Goal: Task Accomplishment & Management: Use online tool/utility

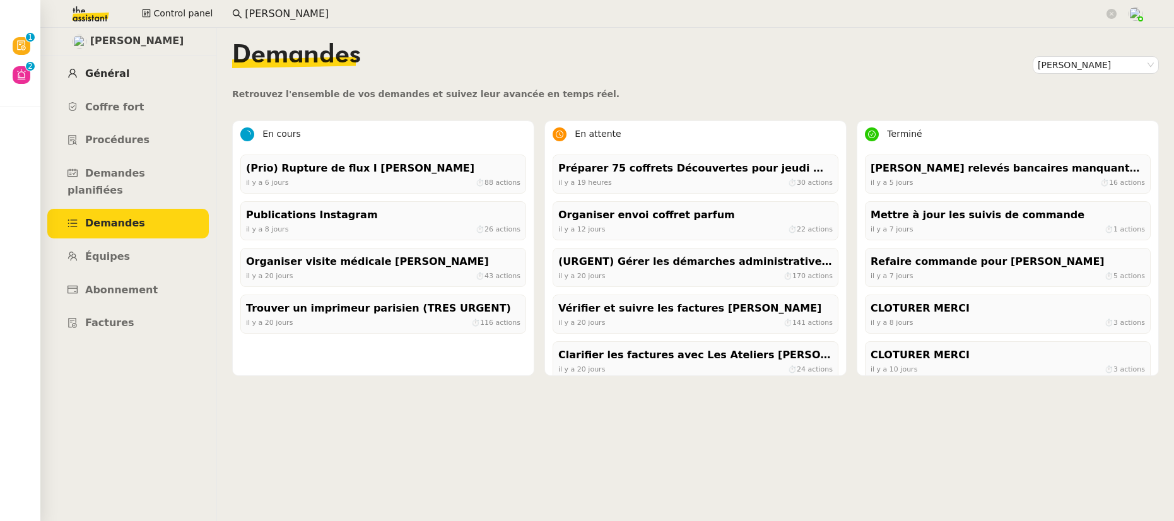
scroll to position [153, 0]
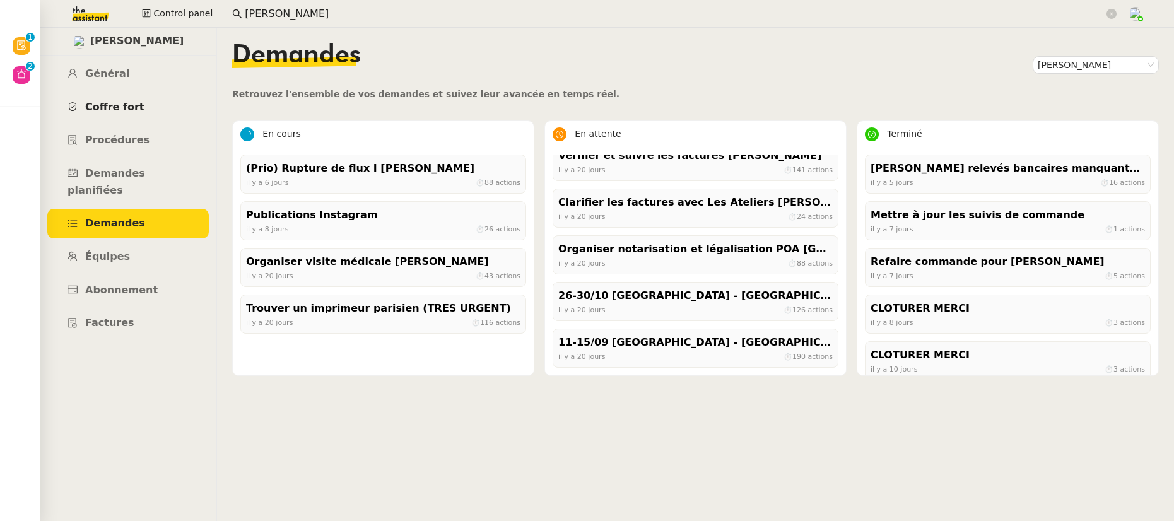
click at [126, 109] on span "Coffre fort" at bounding box center [114, 107] width 59 height 12
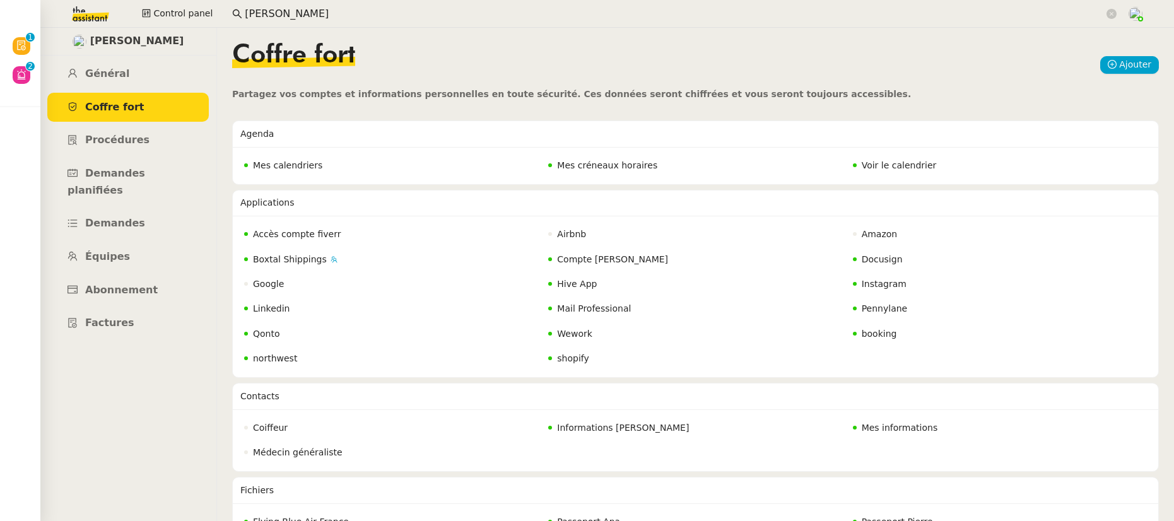
click at [886, 162] on span "Voir le calendrier" at bounding box center [899, 165] width 75 height 10
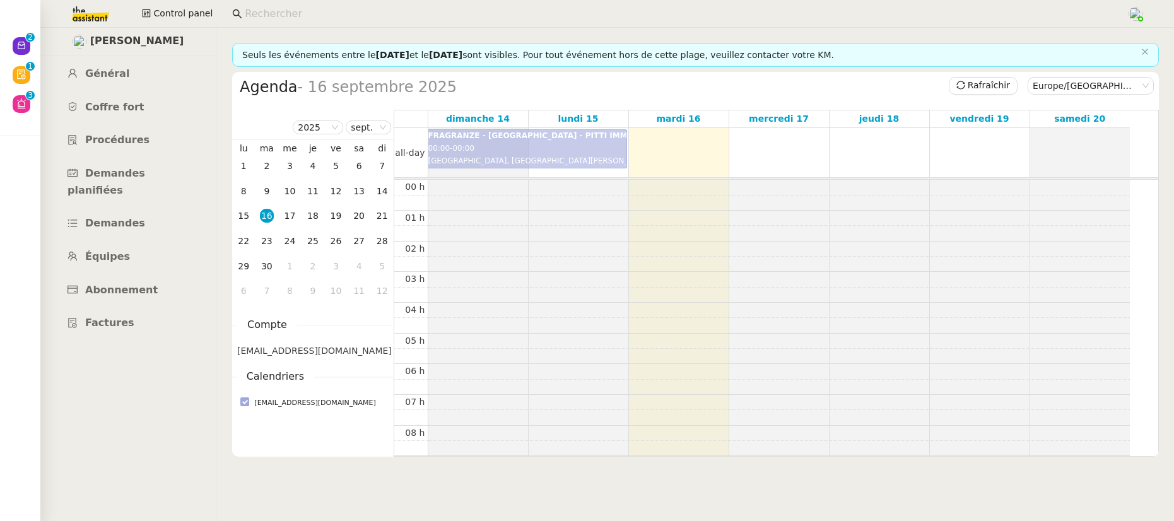
scroll to position [185, 0]
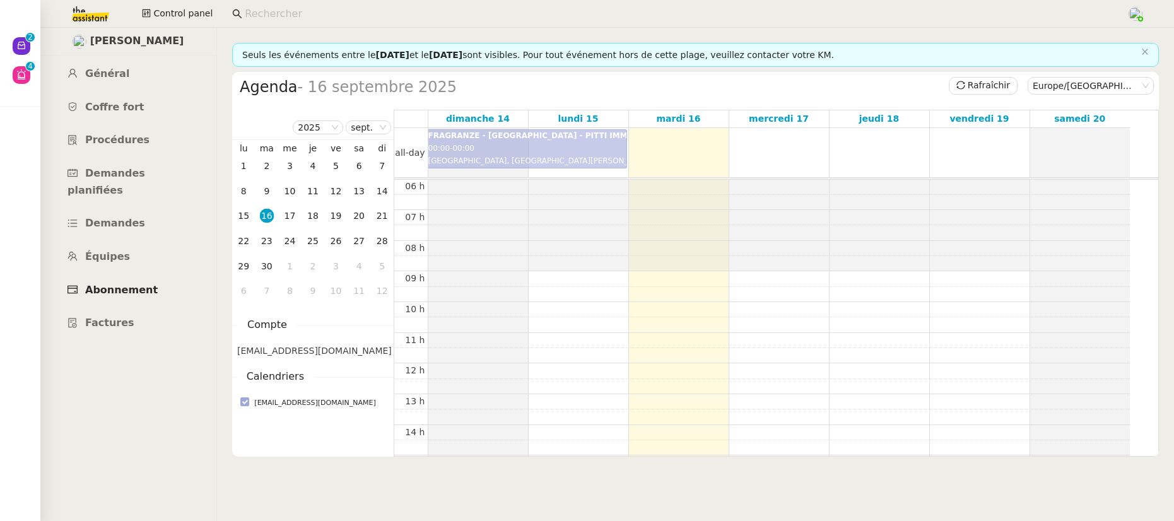
click at [103, 284] on span "Abonnement" at bounding box center [121, 290] width 73 height 12
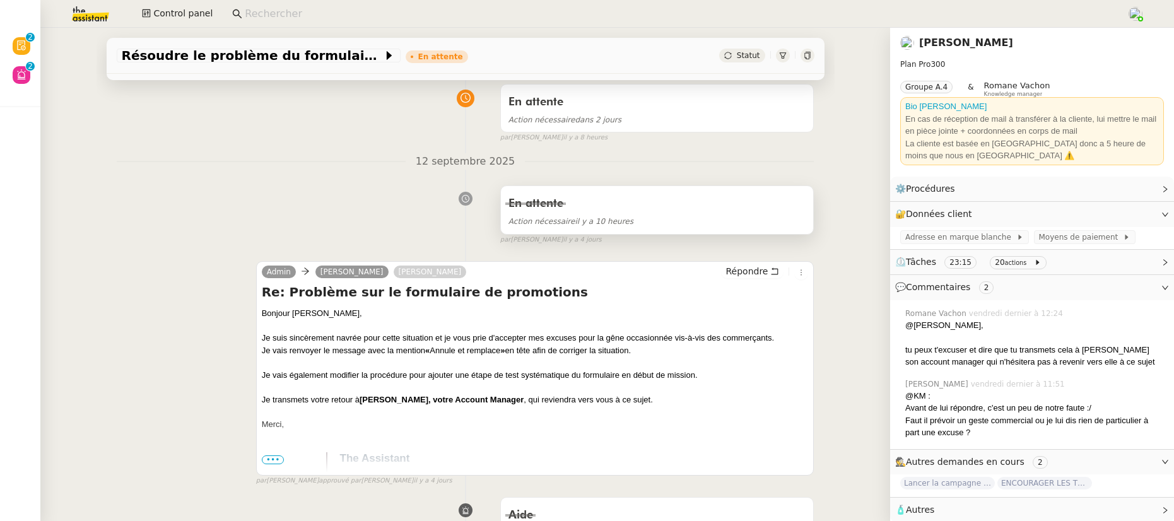
scroll to position [102, 0]
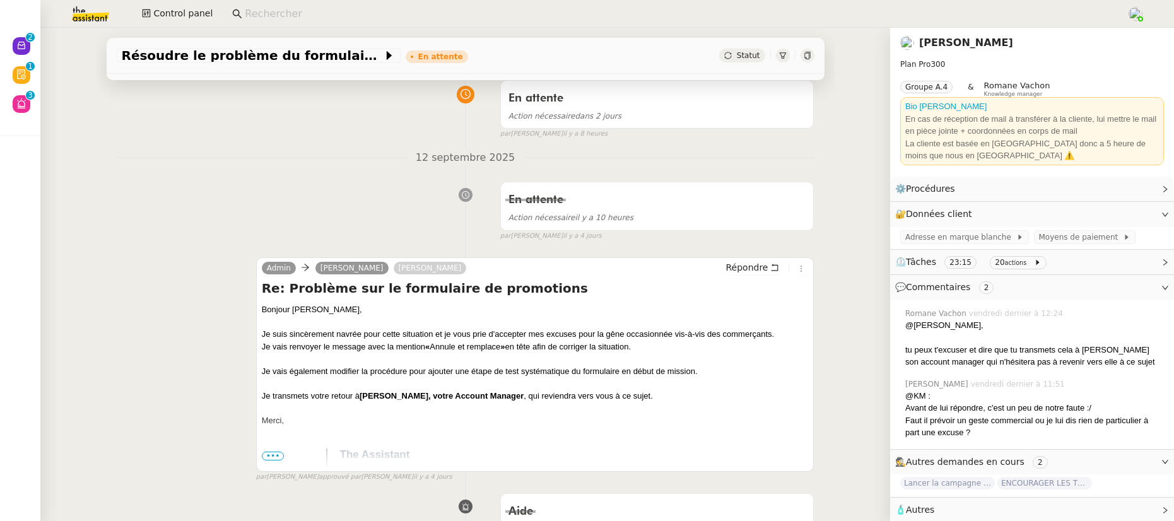
click at [360, 17] on input at bounding box center [680, 14] width 870 height 17
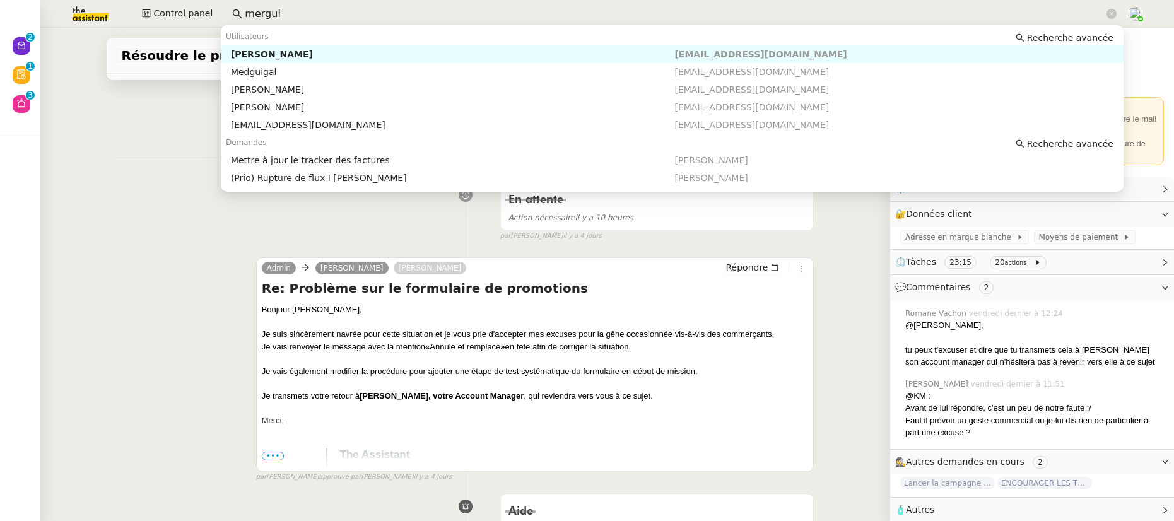
click at [326, 54] on div "[PERSON_NAME]" at bounding box center [453, 54] width 444 height 11
type input "mergui"
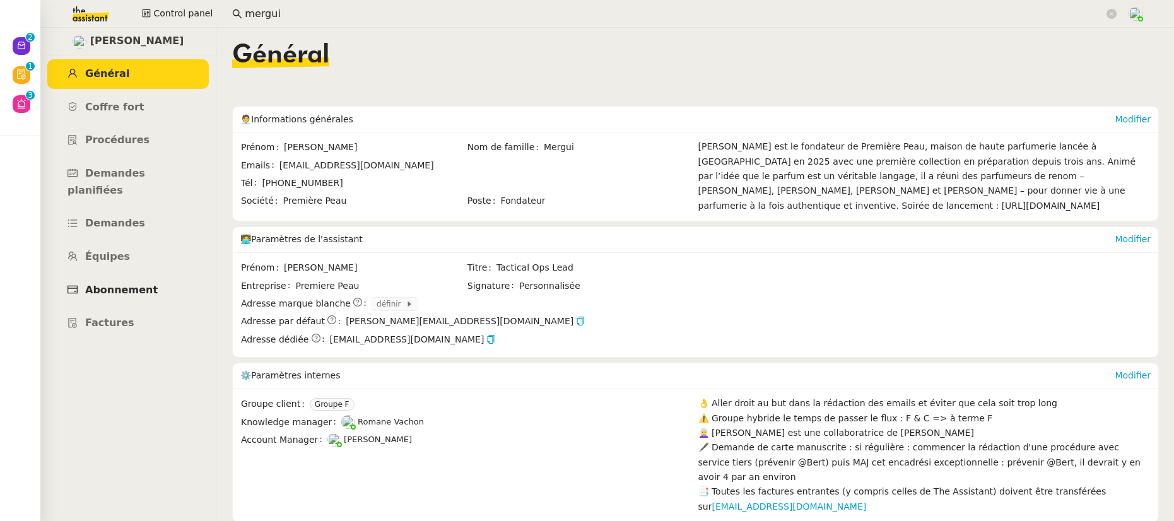
click at [122, 283] on link "Abonnement" at bounding box center [128, 291] width 162 height 30
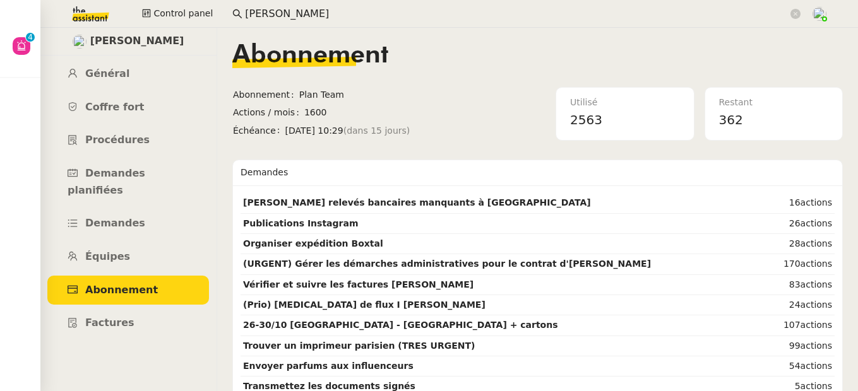
click at [322, 16] on input "[PERSON_NAME]" at bounding box center [516, 14] width 543 height 17
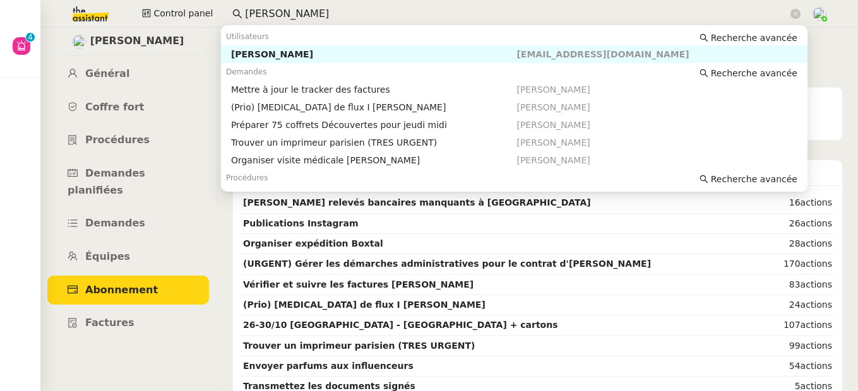
click at [322, 16] on input "pierre mergui" at bounding box center [516, 14] width 543 height 17
click at [384, 7] on input "pierre mergui" at bounding box center [516, 14] width 543 height 17
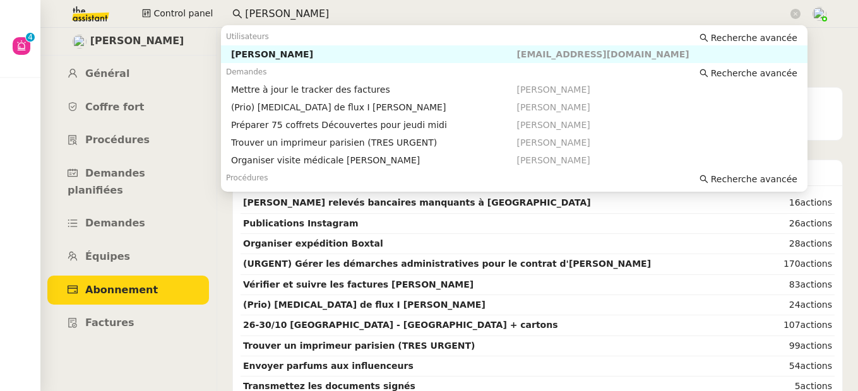
paste input "jerome"
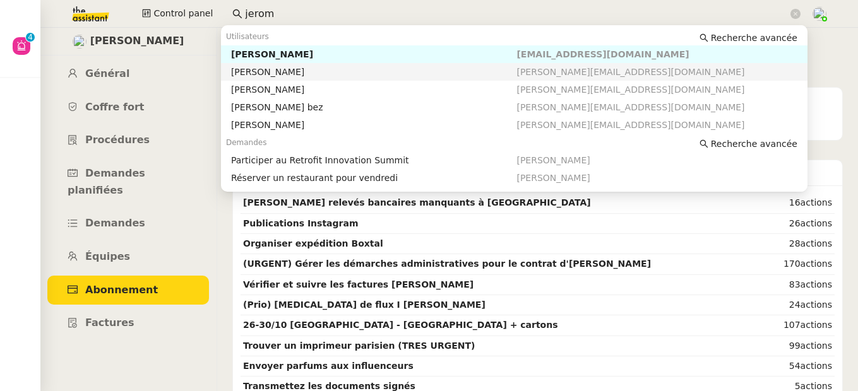
click at [343, 78] on nz-auto-option "Jerome Proust jerome.proust@one-green.com" at bounding box center [514, 72] width 586 height 18
type input "jerom"
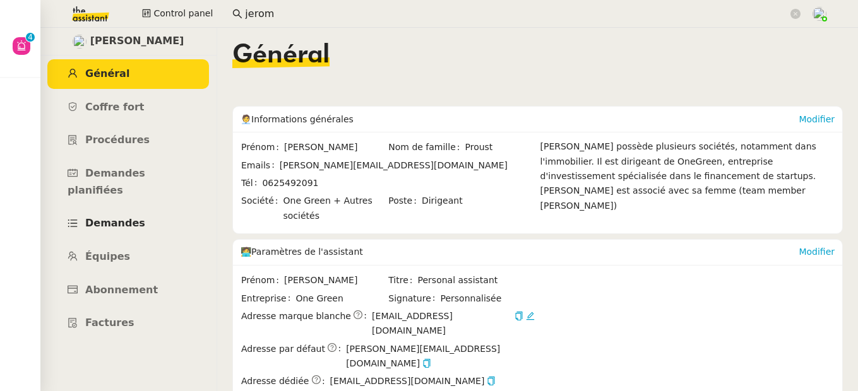
click at [122, 217] on span "Demandes" at bounding box center [115, 223] width 60 height 12
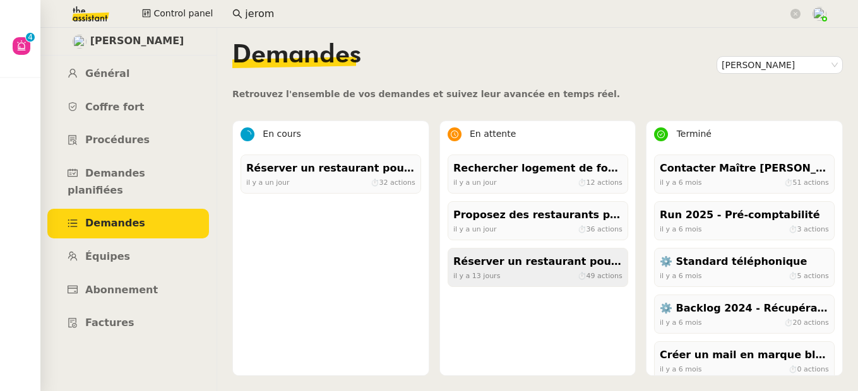
click at [549, 273] on div "il y a 13 jours ⏱ 49 actions" at bounding box center [537, 275] width 169 height 11
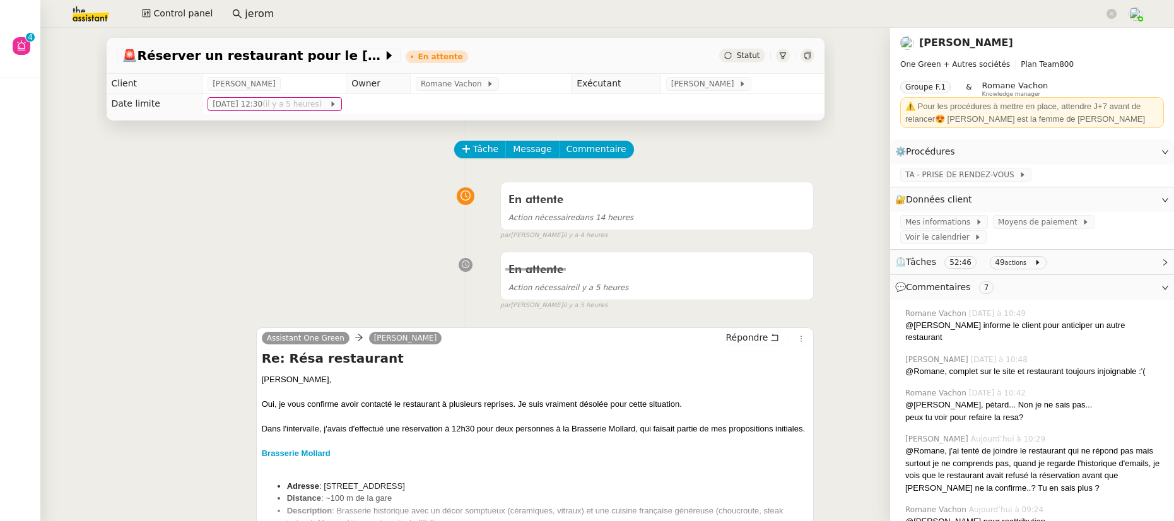
click at [857, 41] on link "Jerome Proust" at bounding box center [966, 43] width 94 height 12
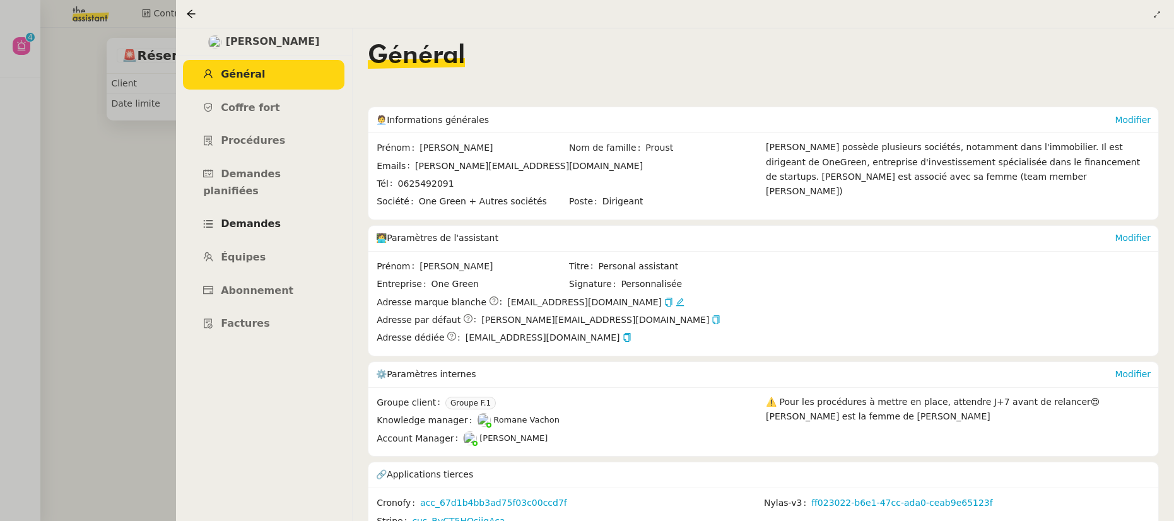
click at [251, 218] on span "Demandes" at bounding box center [251, 224] width 60 height 12
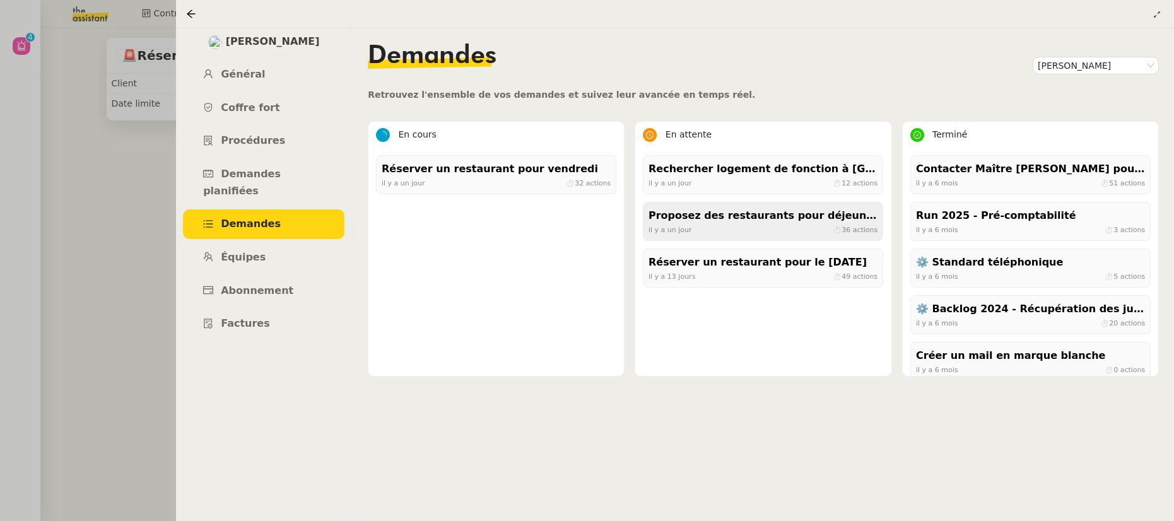
click at [703, 233] on div "il y a un jour ⏱ 36 actions" at bounding box center [763, 229] width 229 height 11
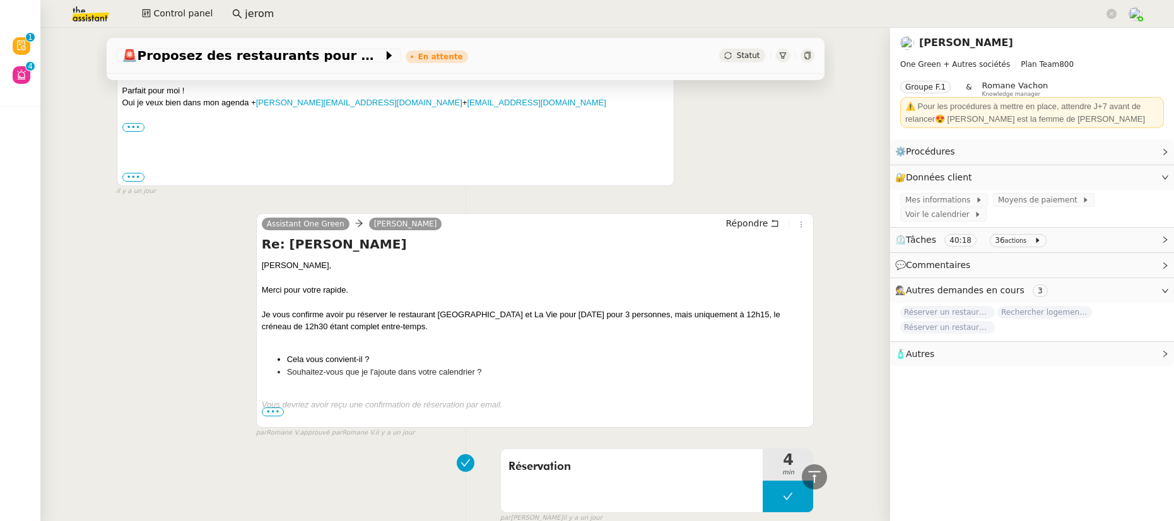
scroll to position [1182, 0]
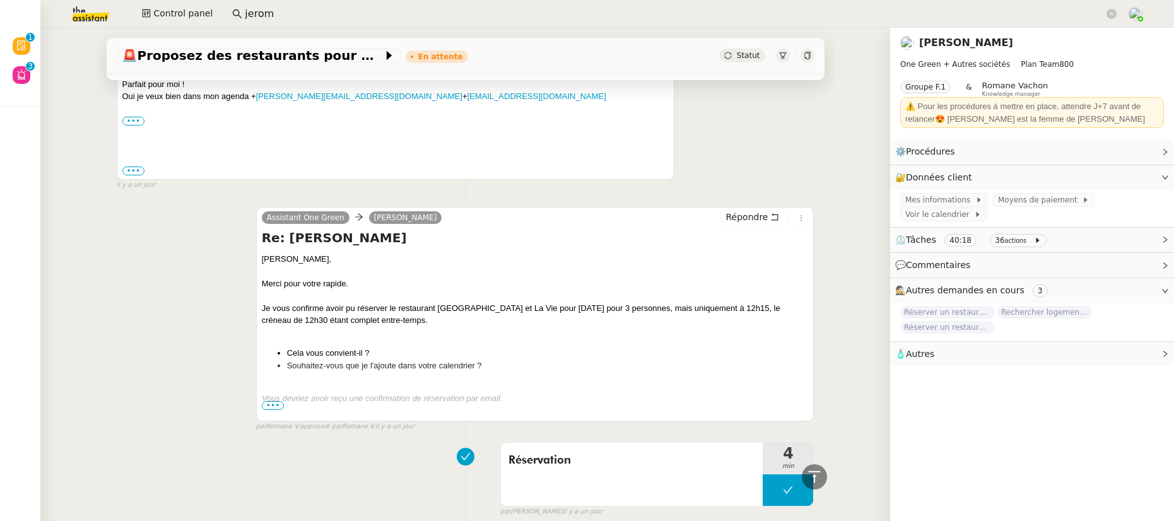
click at [264, 391] on span "•••" at bounding box center [273, 405] width 23 height 9
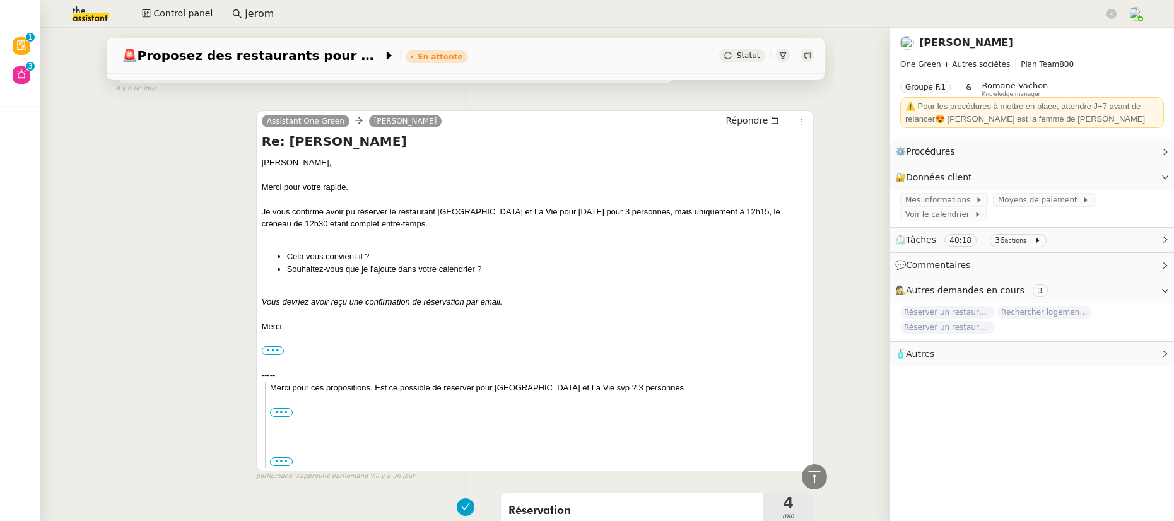
scroll to position [1313, 0]
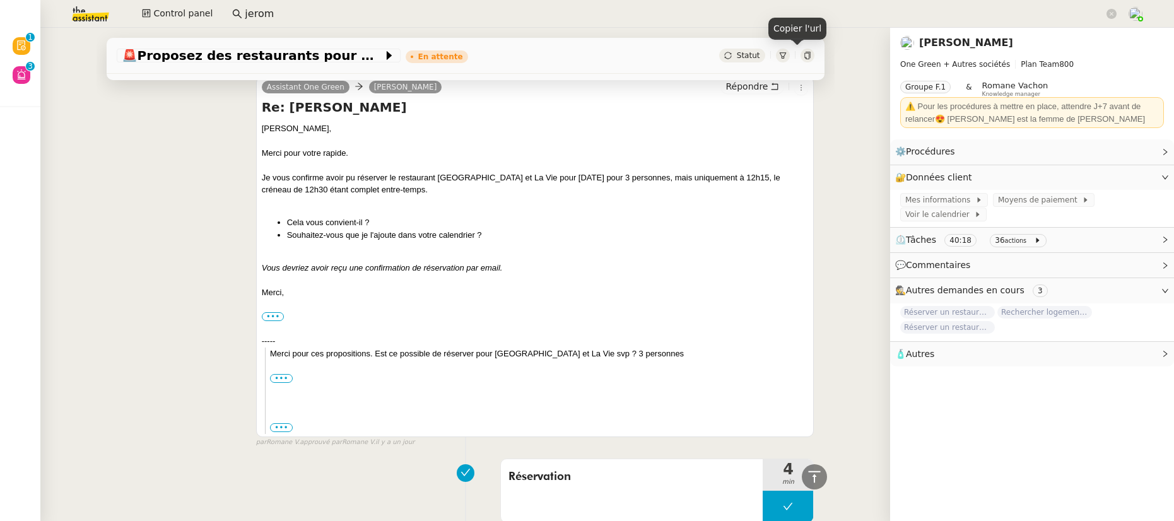
click at [804, 54] on icon at bounding box center [808, 56] width 8 height 8
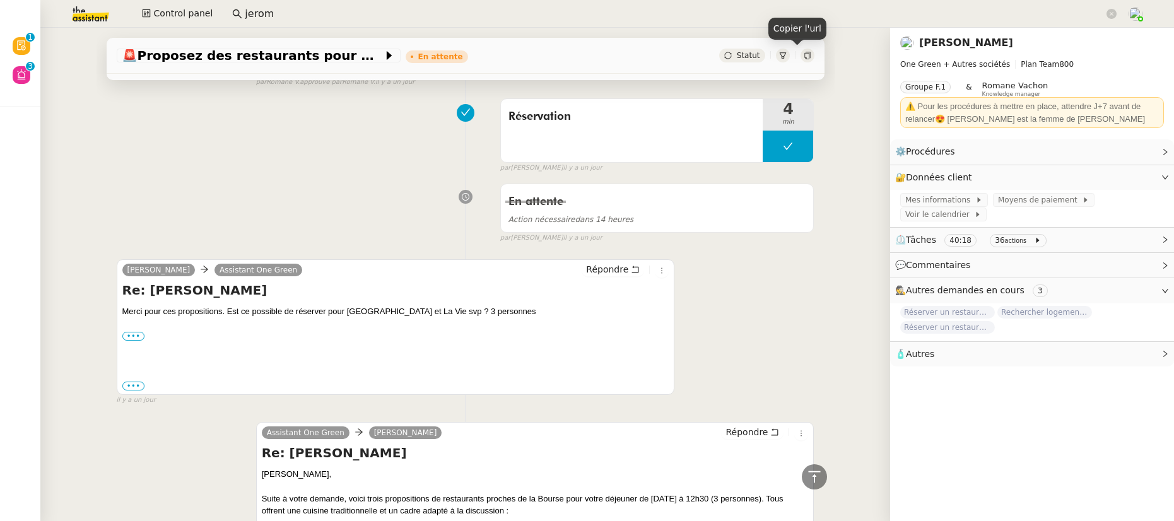
scroll to position [1675, 0]
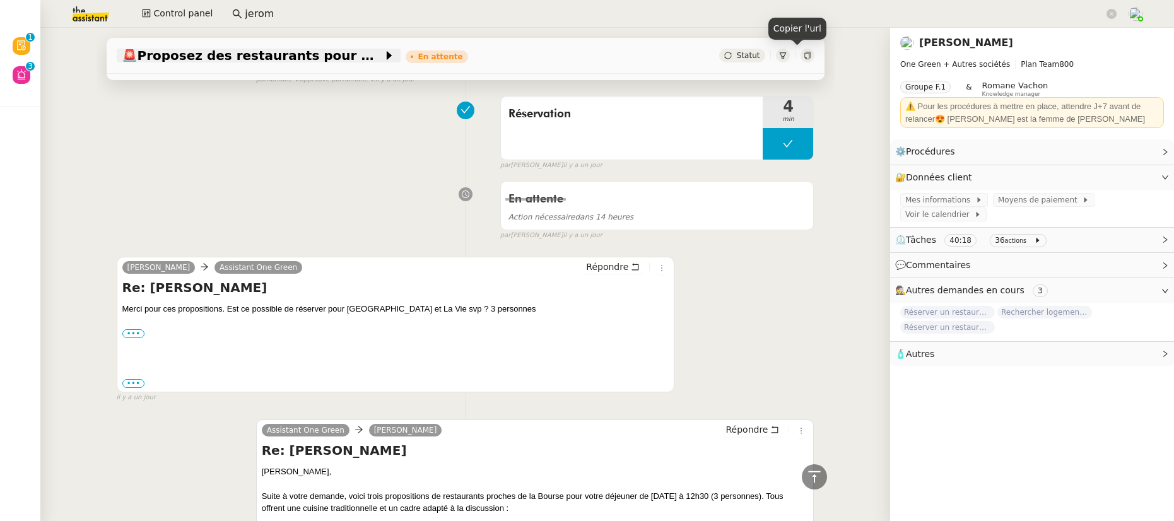
click at [309, 59] on span "🚨 Proposez des restaurants pour déjeuner mercredi" at bounding box center [252, 55] width 261 height 13
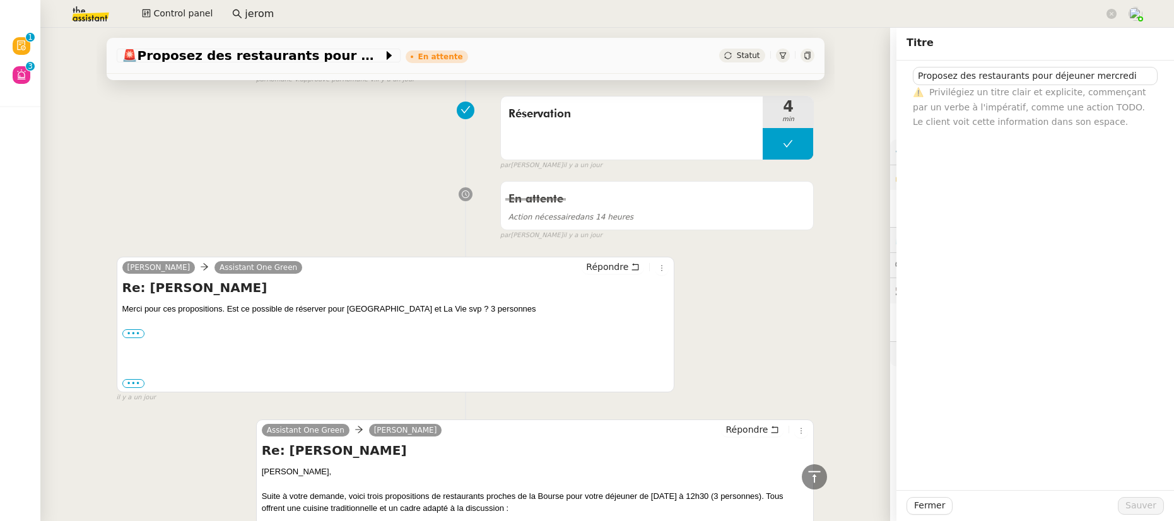
click at [290, 148] on div "Réservation 4 min false par Anna F. il y a un jour" at bounding box center [466, 130] width 698 height 81
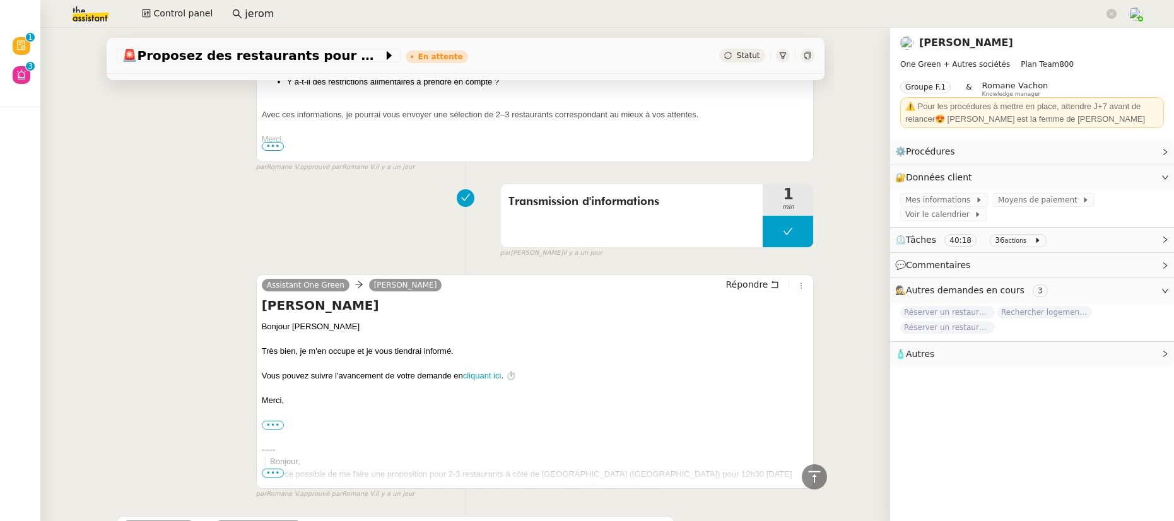
scroll to position [3022, 0]
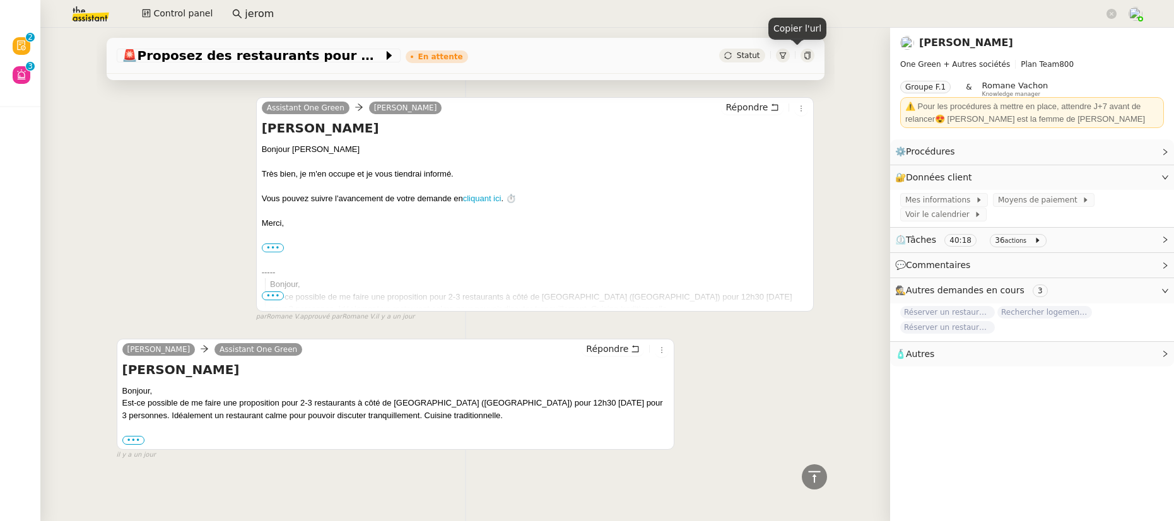
click at [804, 54] on icon at bounding box center [808, 56] width 8 height 8
click at [133, 391] on label "•••" at bounding box center [133, 440] width 23 height 9
click at [0, 0] on input "•••" at bounding box center [0, 0] width 0 height 0
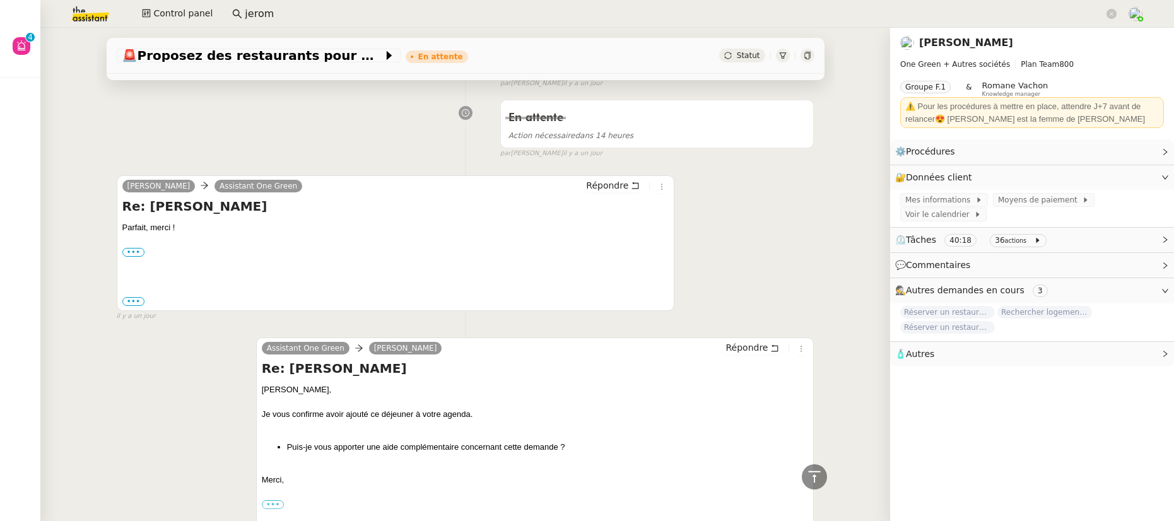
scroll to position [0, 0]
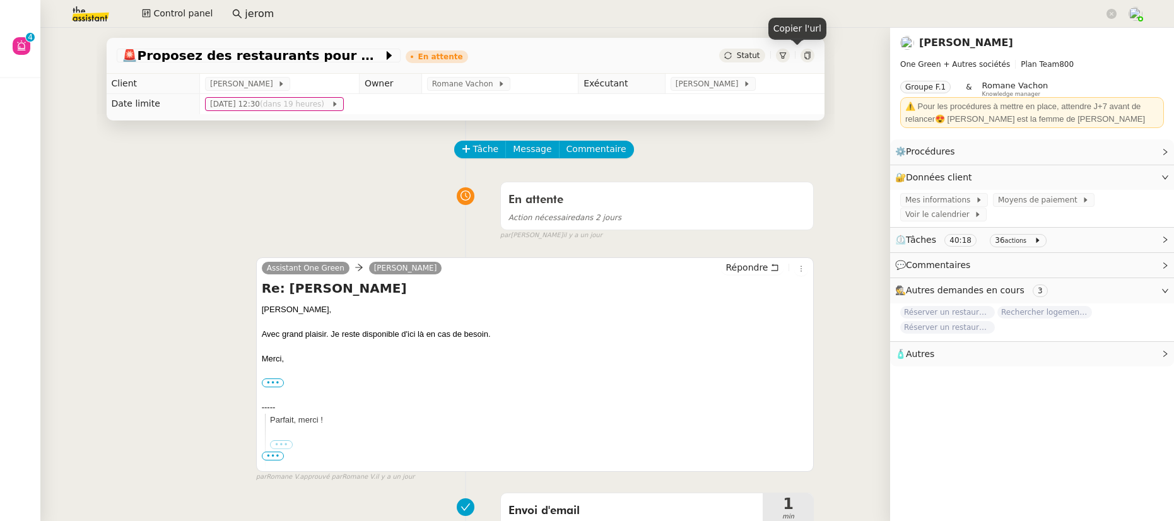
click at [804, 58] on icon at bounding box center [808, 56] width 8 height 8
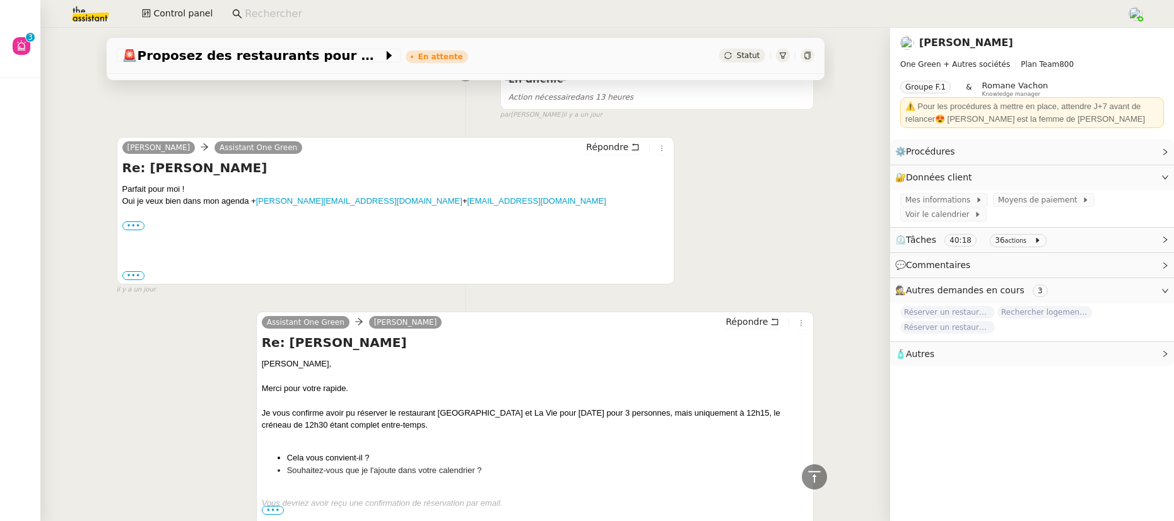
scroll to position [1320, 0]
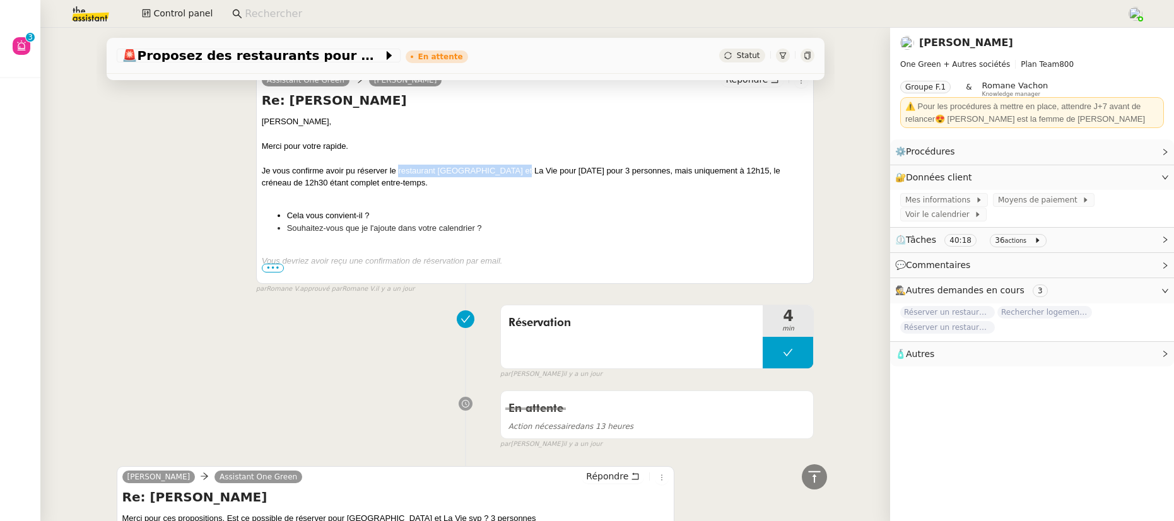
drag, startPoint x: 505, startPoint y: 177, endPoint x: 392, endPoint y: 172, distance: 113.1
click at [392, 172] on div "Je vous confirme avoir pu réserver le restaurant [GEOGRAPHIC_DATA] et La Vie po…" at bounding box center [535, 177] width 547 height 25
copy div "restaurant [GEOGRAPHIC_DATA] et [GEOGRAPHIC_DATA]"
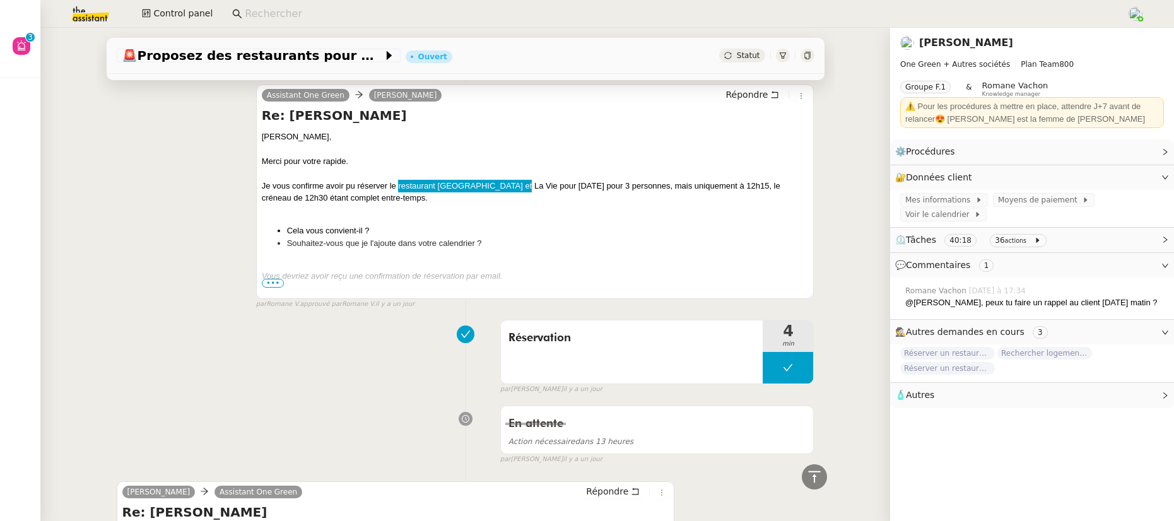
scroll to position [1522, 0]
